Goal: Transaction & Acquisition: Obtain resource

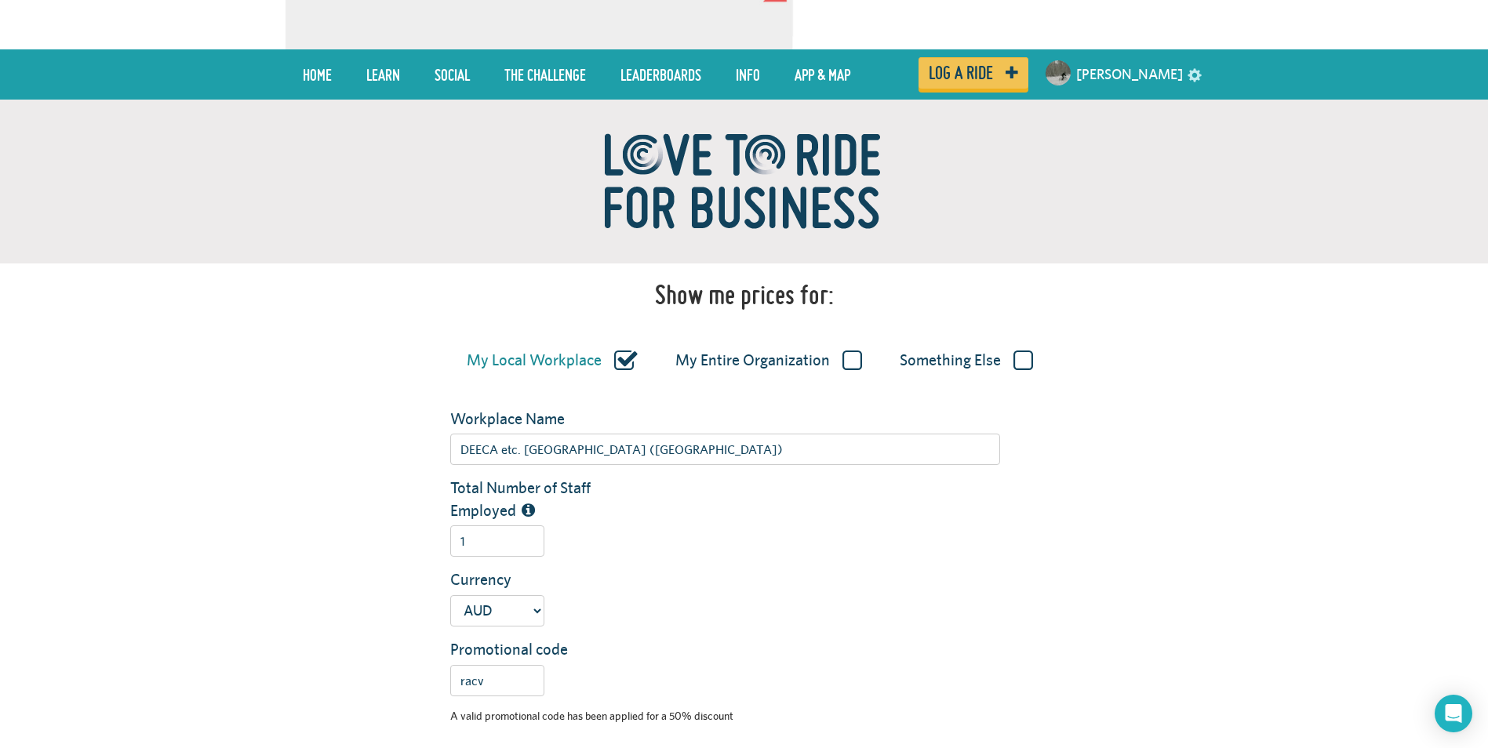
scroll to position [157, 0]
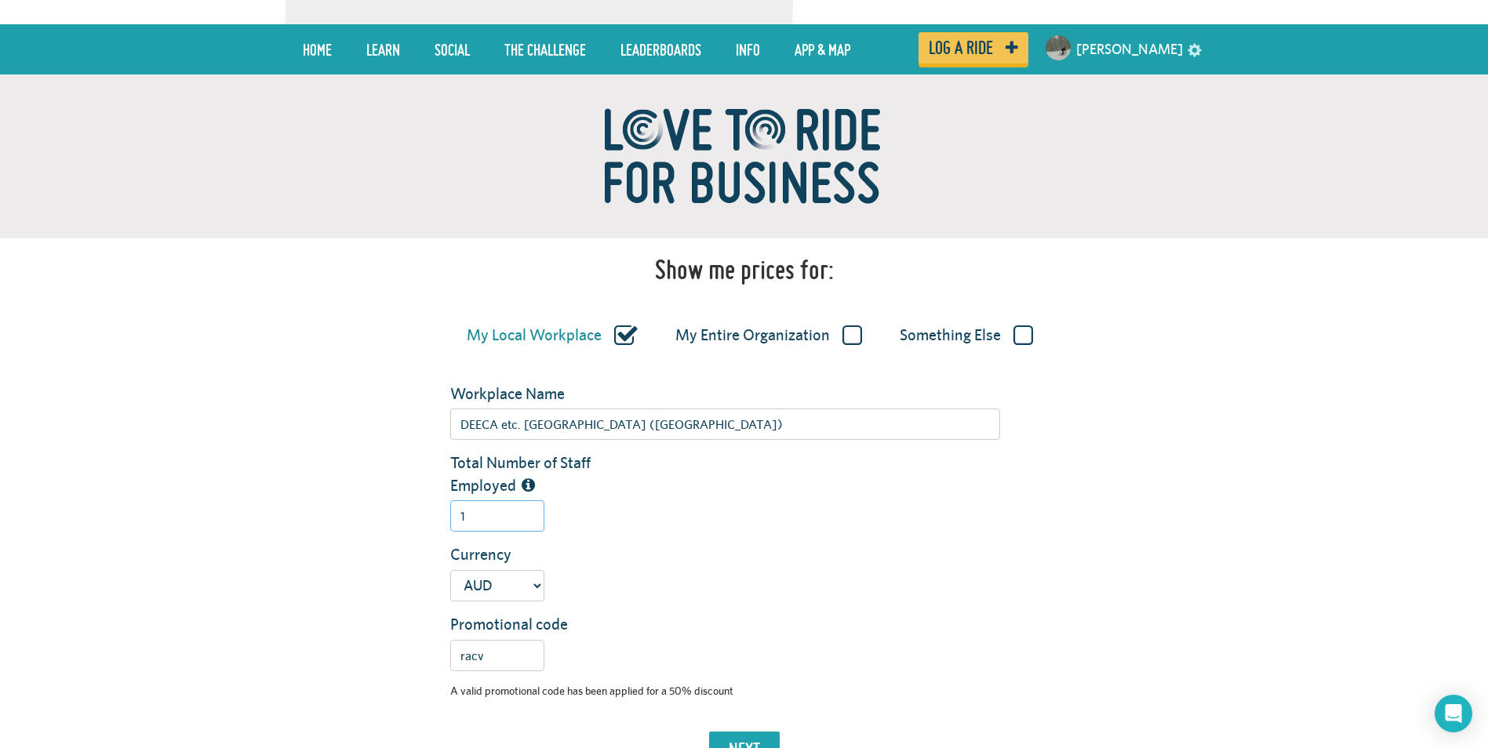
click at [468, 518] on input "1" at bounding box center [497, 515] width 94 height 31
type input "35"
click at [682, 542] on div "Total Number of Staff Employed 35" at bounding box center [820, 498] width 765 height 92
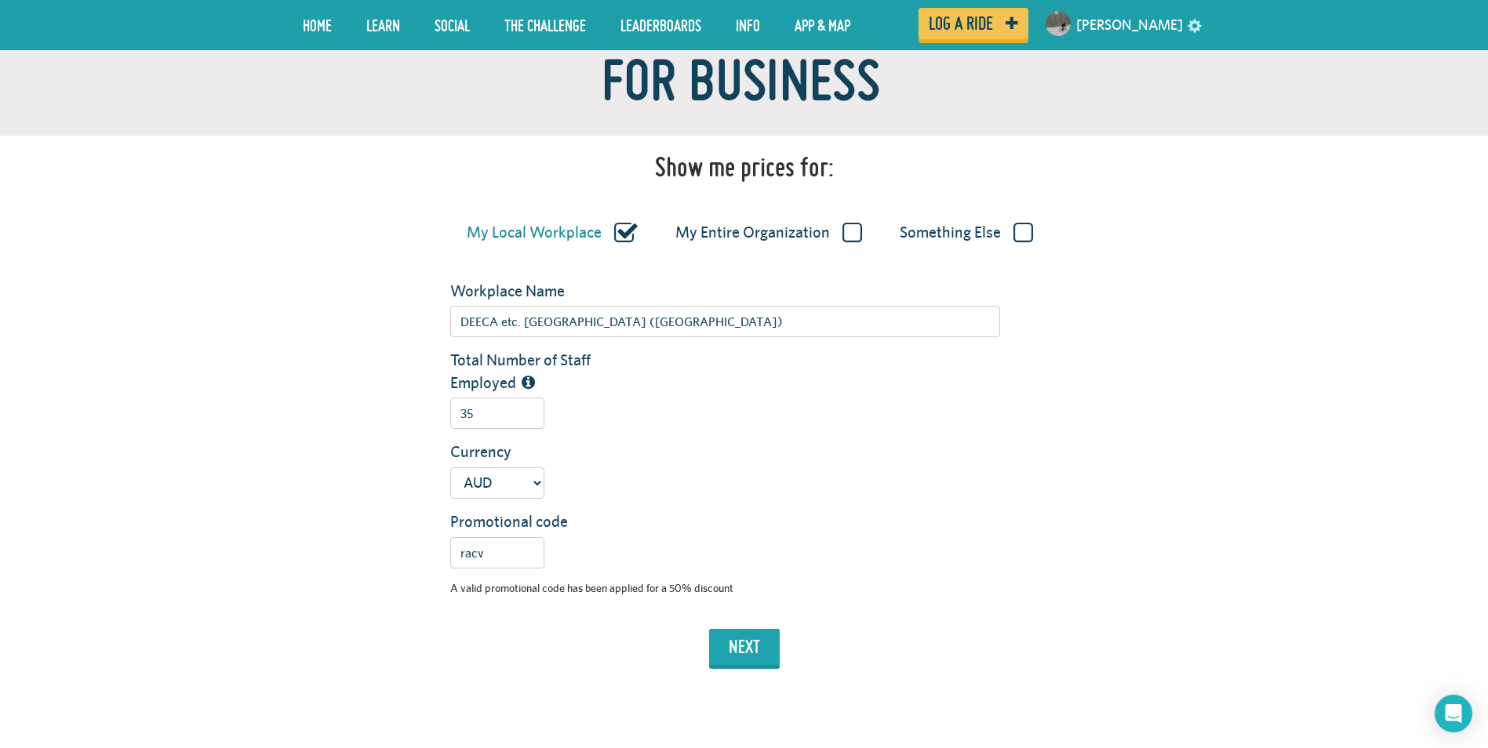
scroll to position [314, 0]
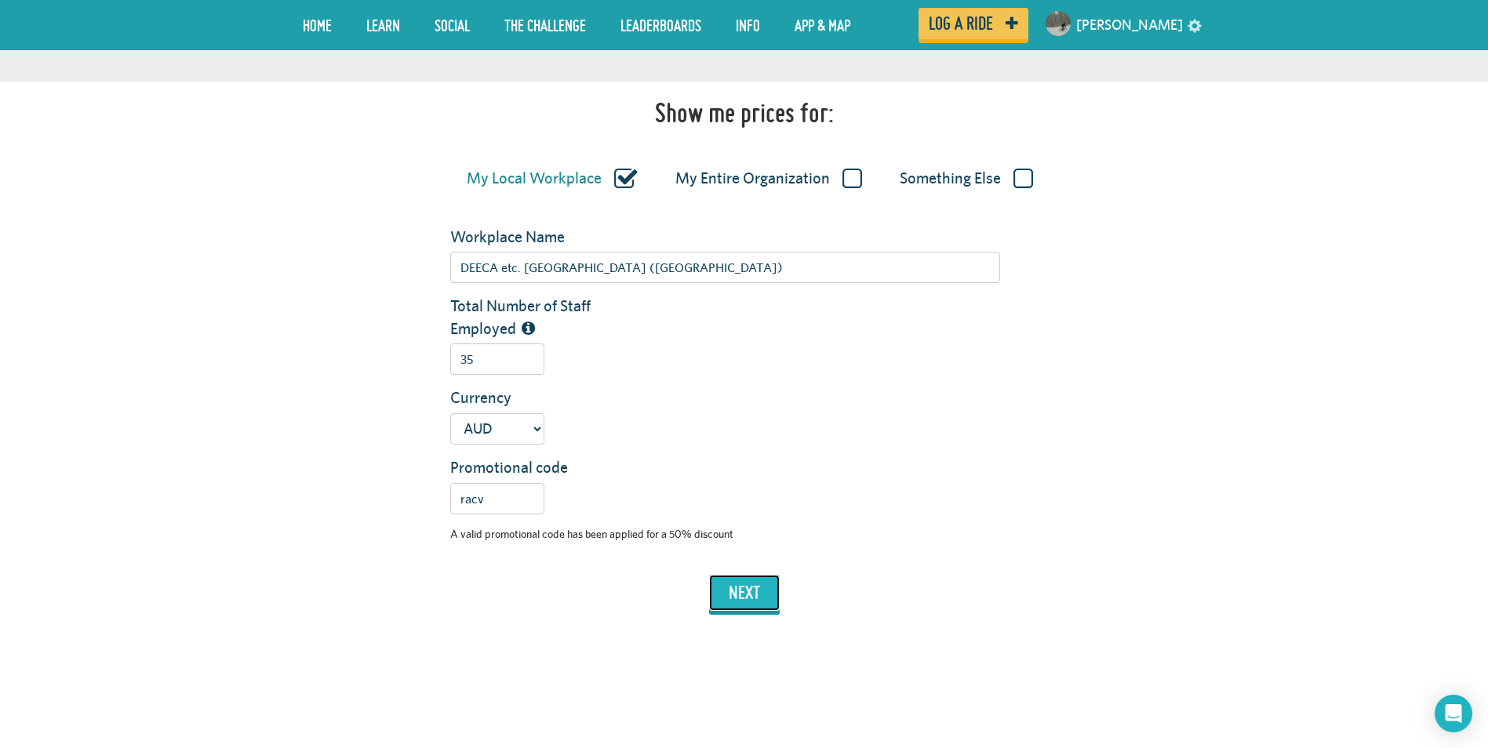
click at [740, 588] on button "next" at bounding box center [744, 593] width 71 height 36
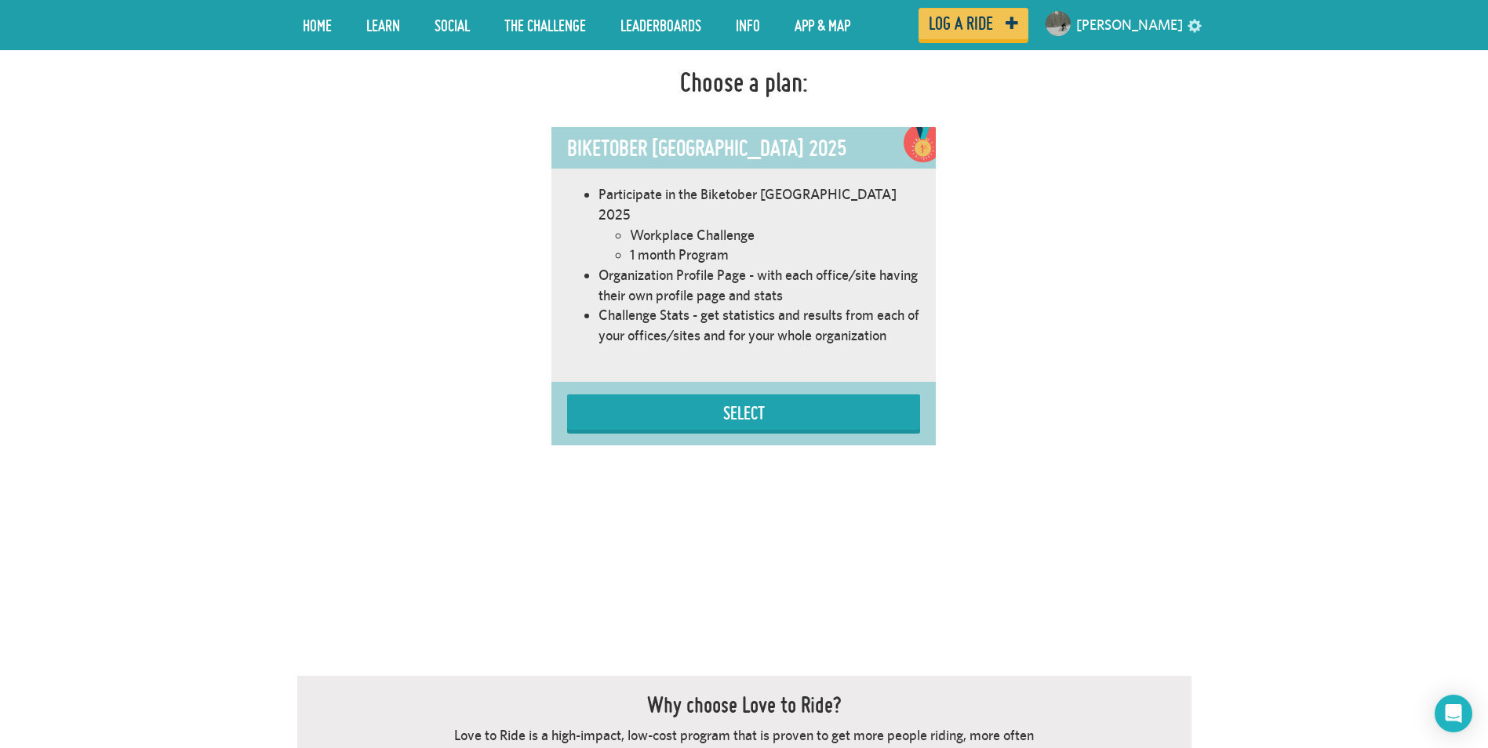
scroll to position [981, 0]
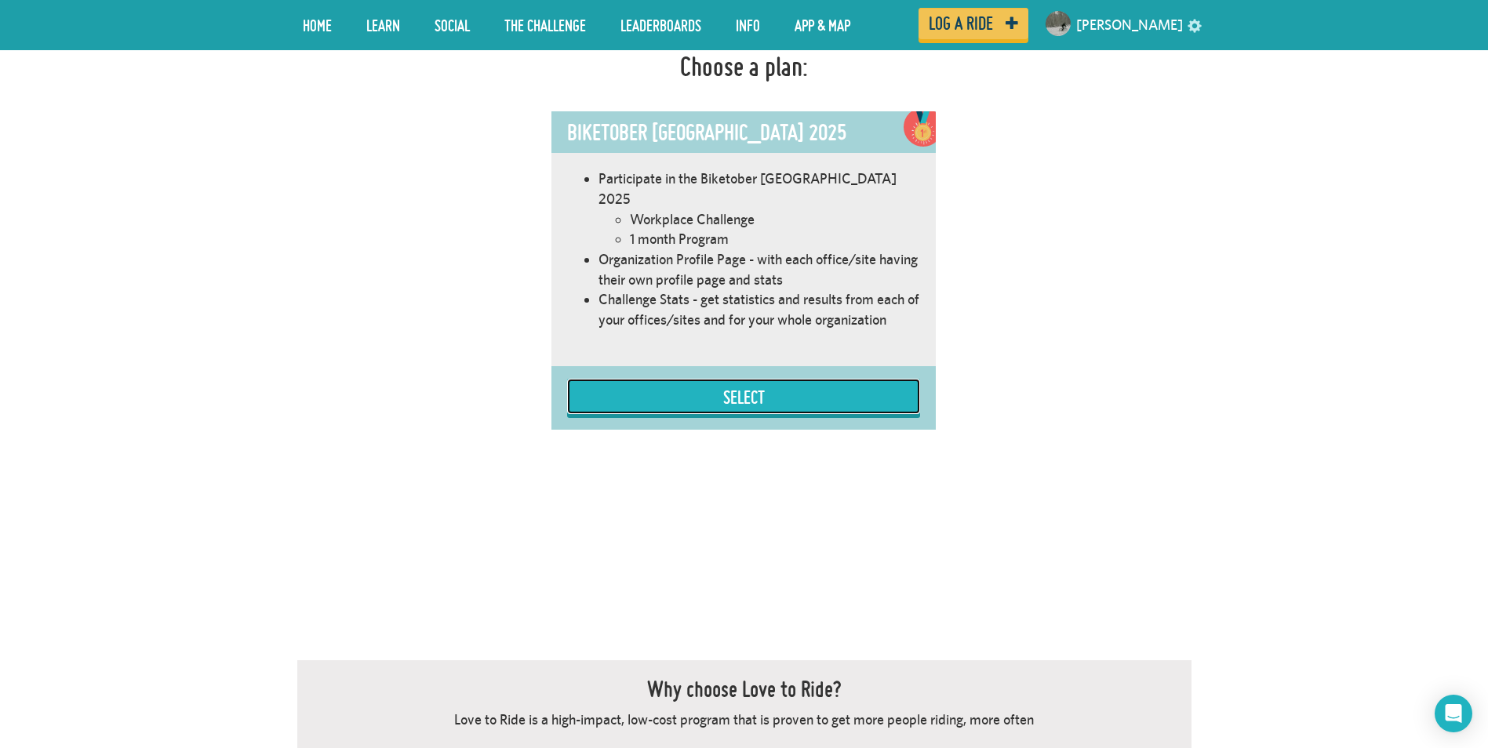
click at [744, 379] on button "Select" at bounding box center [743, 396] width 353 height 35
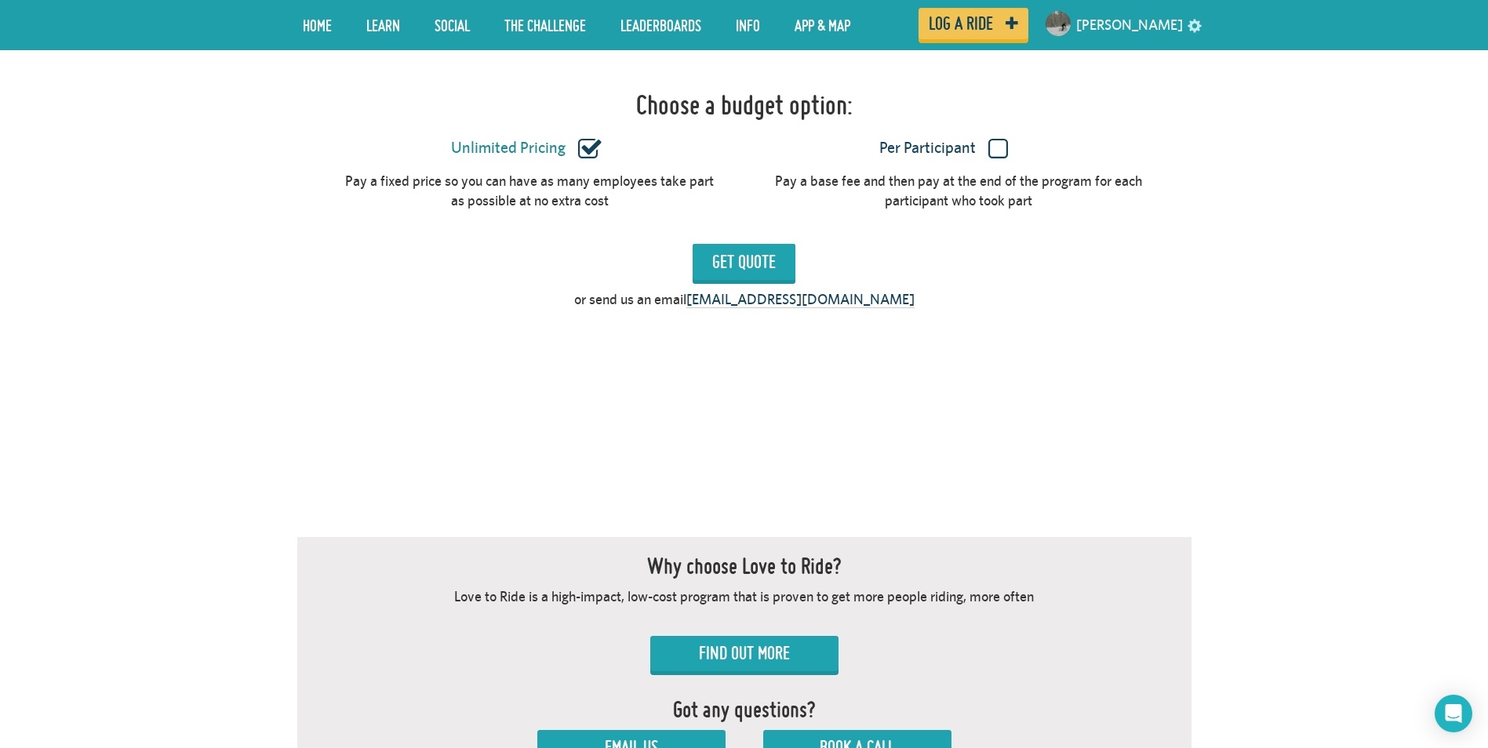
scroll to position [1449, 0]
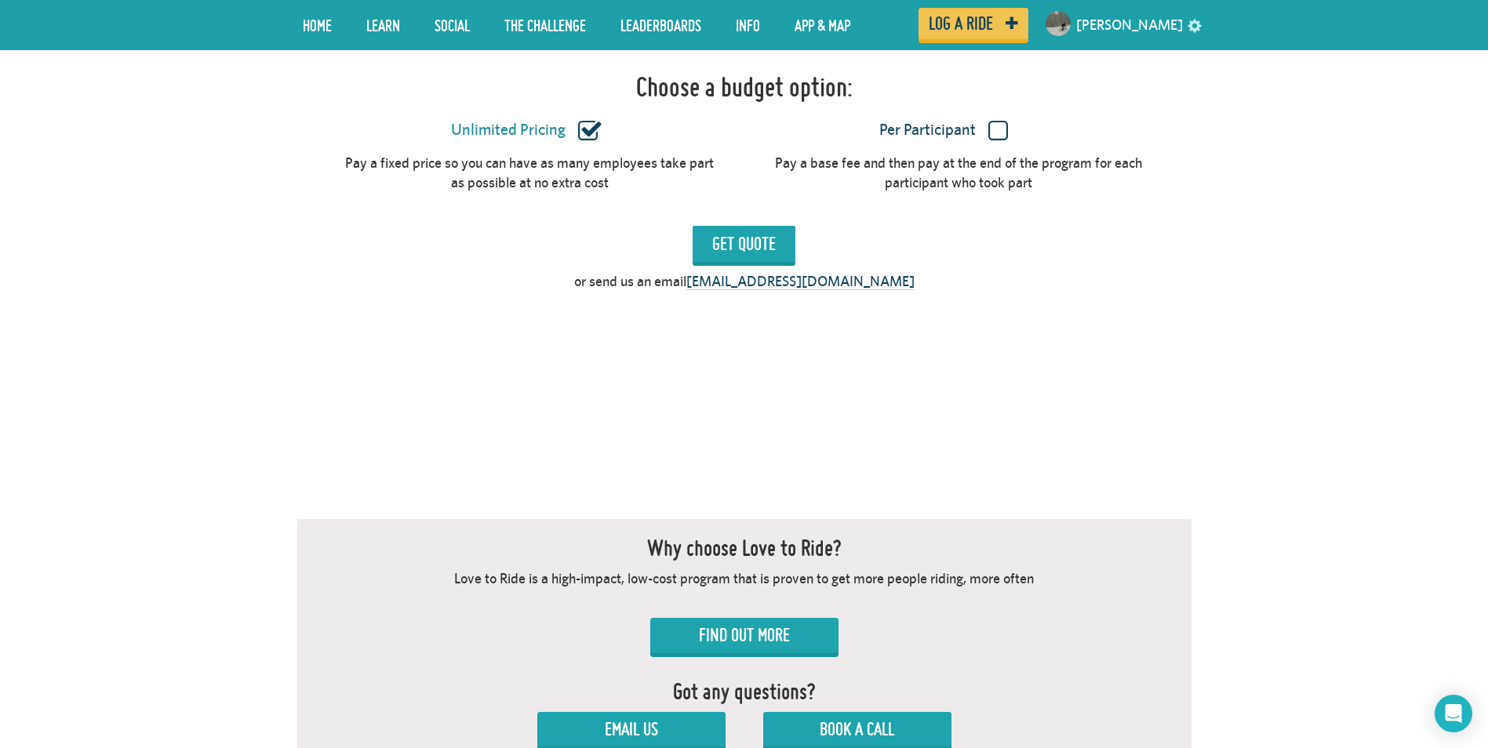
click at [589, 120] on label "Unlimited Pricing" at bounding box center [526, 130] width 372 height 20
click at [0, 0] on input "Unlimited Pricing" at bounding box center [0, 0] width 0 height 0
click at [683, 120] on label "Unlimited Pricing" at bounding box center [526, 130] width 372 height 20
click at [0, 0] on input "Unlimited Pricing" at bounding box center [0, 0] width 0 height 0
click at [1001, 120] on label "Per Participant" at bounding box center [944, 130] width 372 height 20
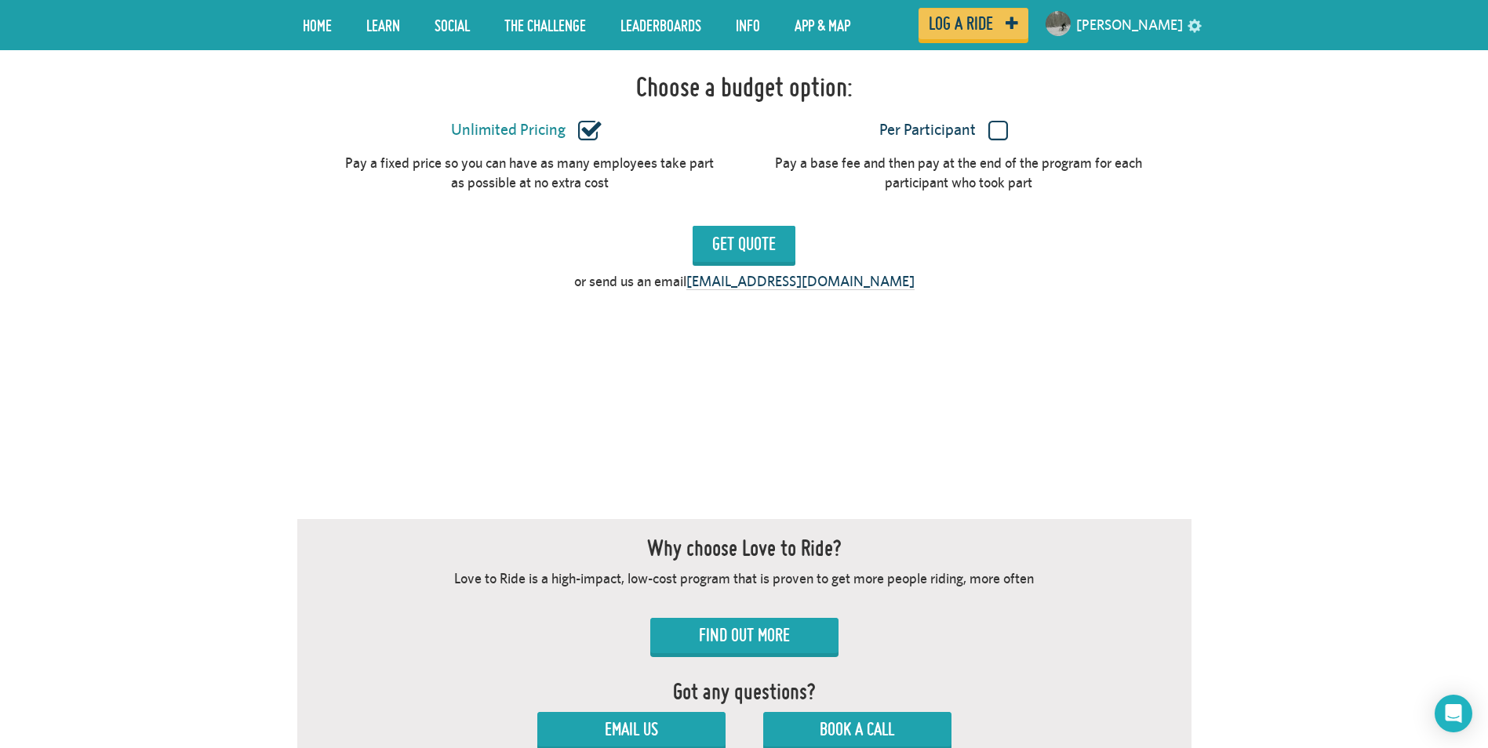
click at [0, 0] on input "Per Participant" at bounding box center [0, 0] width 0 height 0
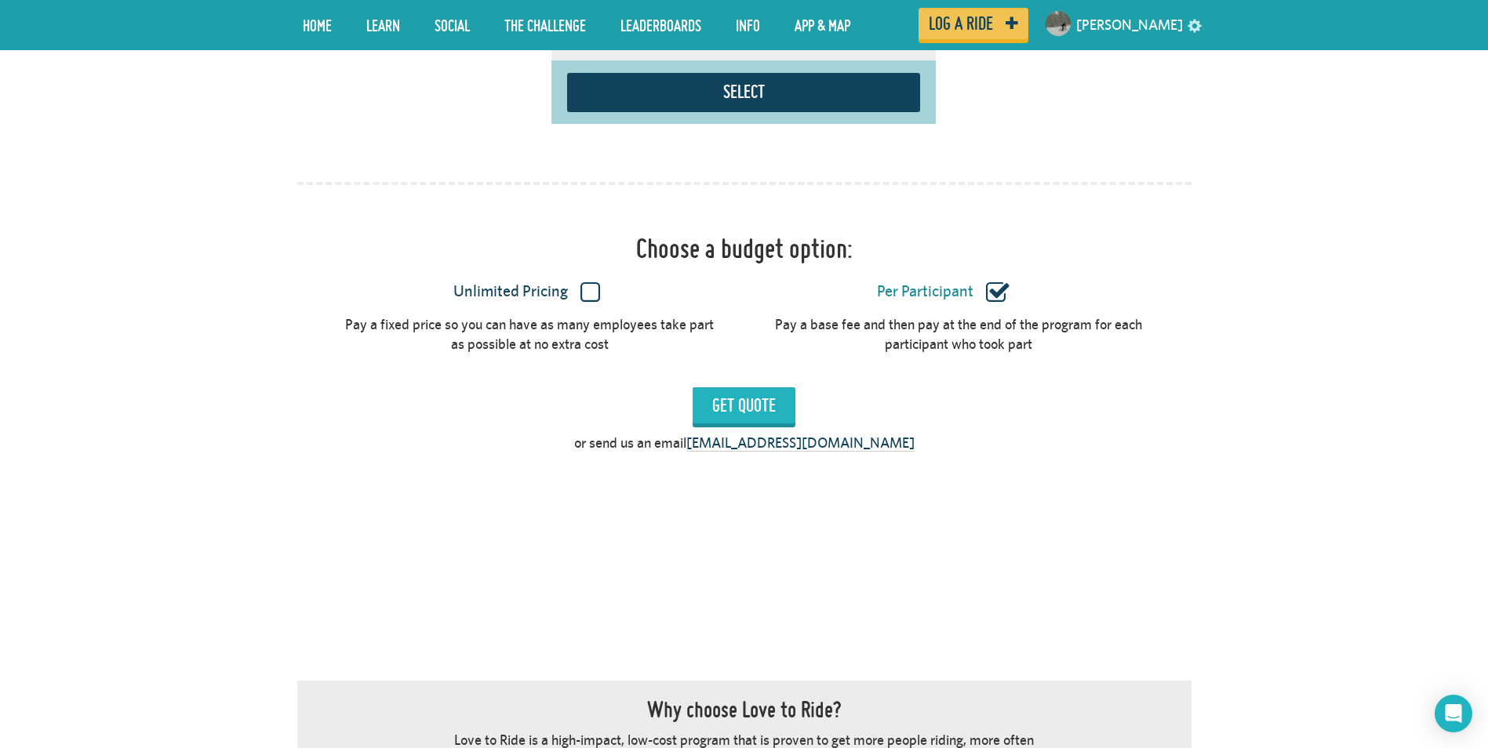
scroll to position [1292, 0]
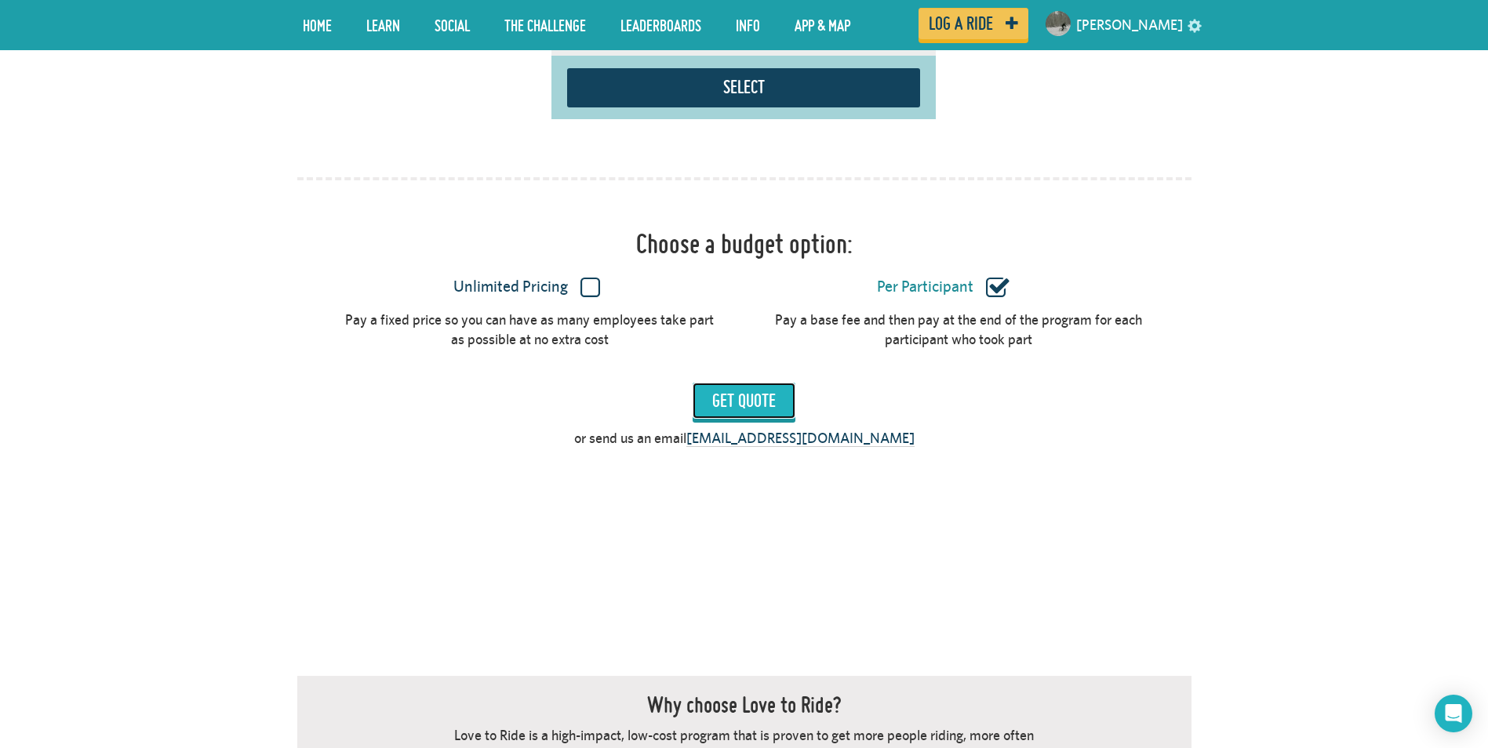
click at [753, 383] on input "Get Quote" at bounding box center [744, 401] width 103 height 36
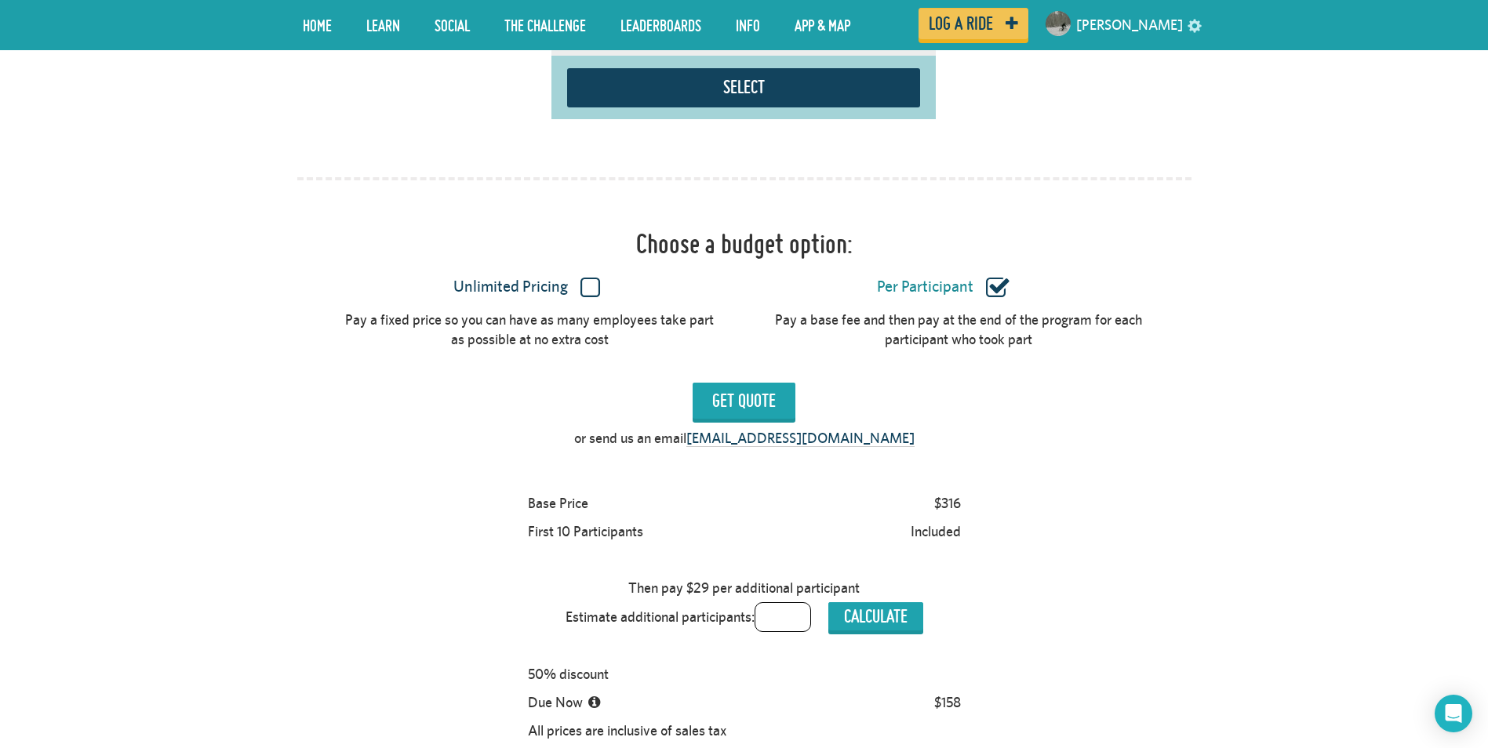
click at [581, 277] on label "Unlimited Pricing" at bounding box center [526, 287] width 372 height 20
click at [0, 0] on input "Unlimited Pricing" at bounding box center [0, 0] width 0 height 0
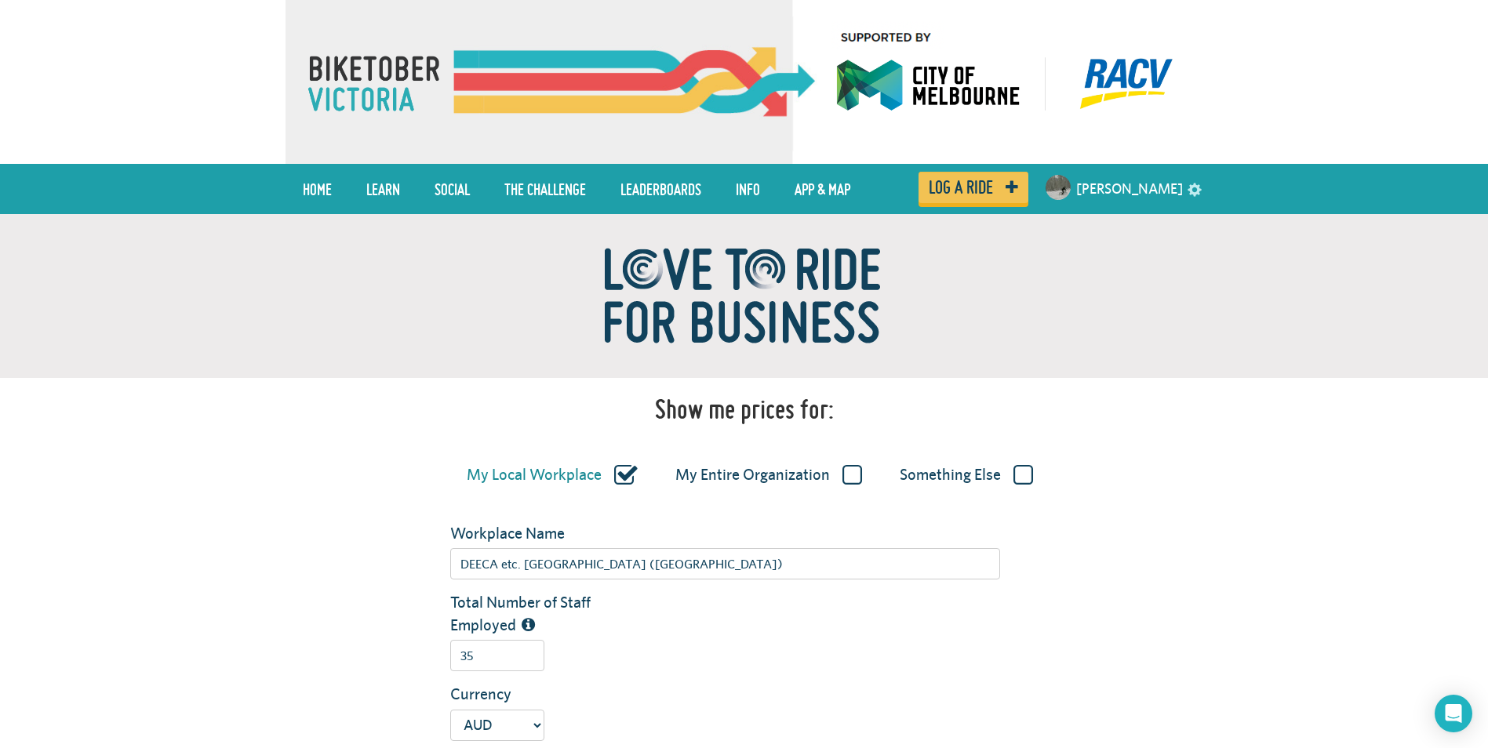
scroll to position [0, 0]
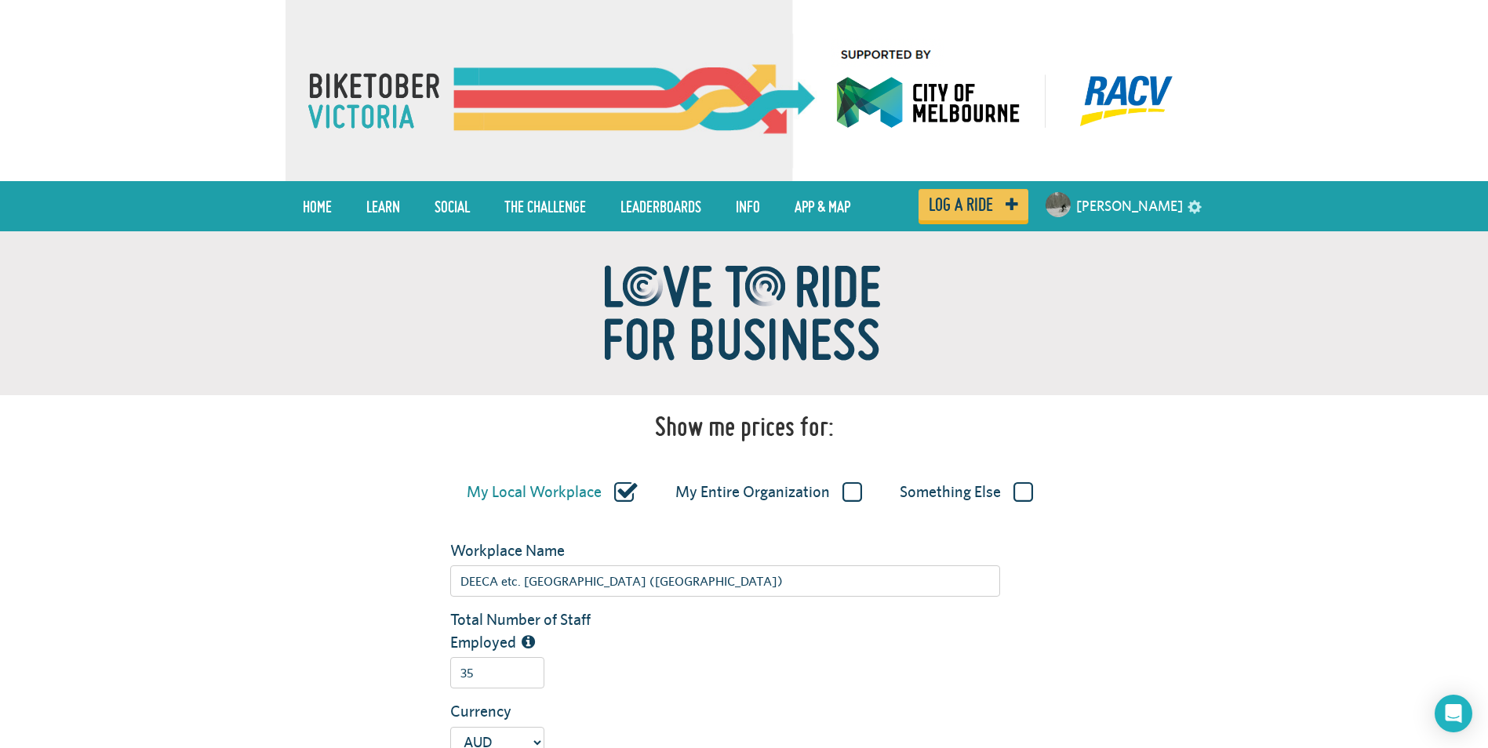
click at [1024, 494] on label "Something Else" at bounding box center [966, 492] width 133 height 20
click at [0, 0] on input "Something Else" at bounding box center [0, 0] width 0 height 0
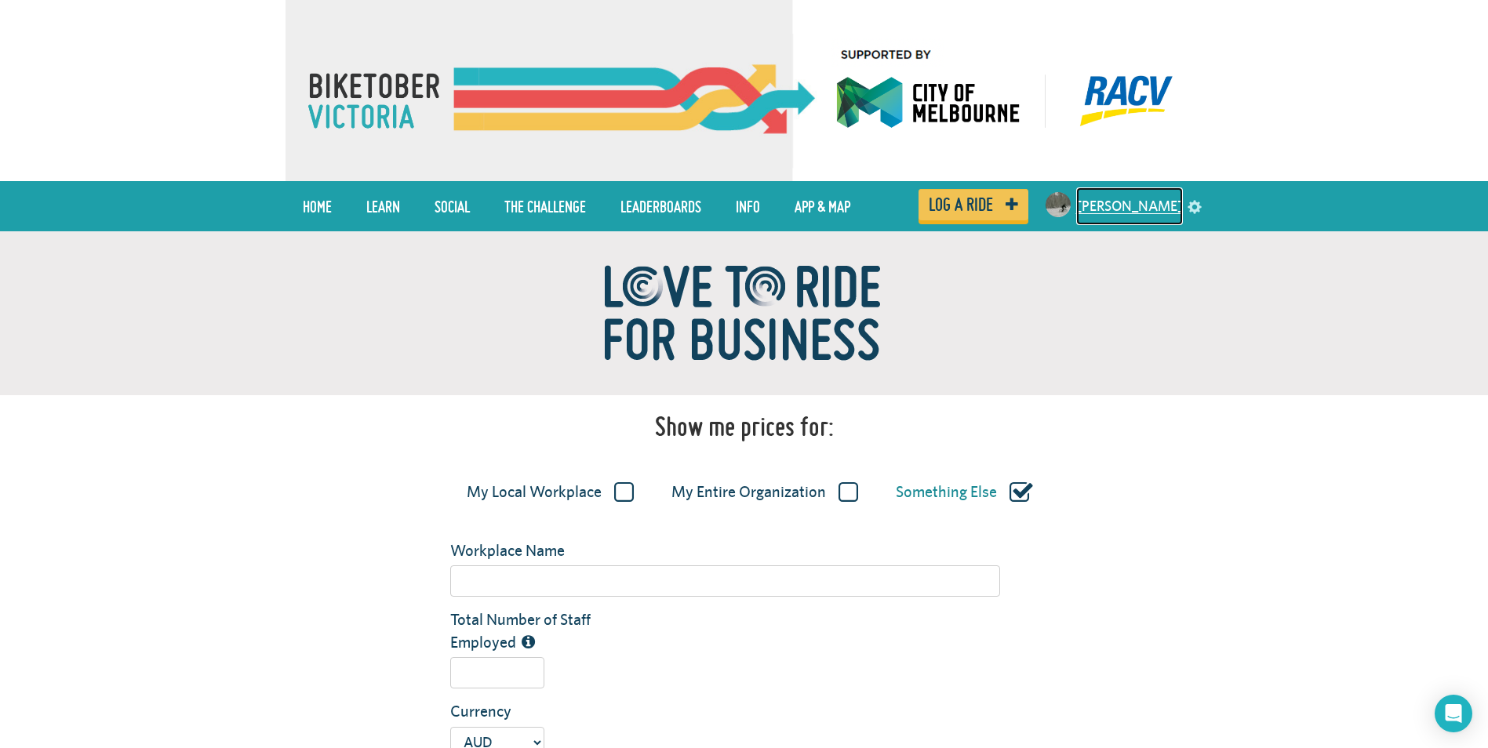
click at [1154, 203] on link "[PERSON_NAME]" at bounding box center [1129, 206] width 107 height 38
